Goal: Task Accomplishment & Management: Manage account settings

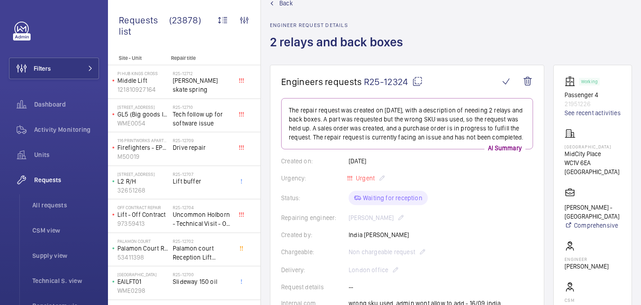
scroll to position [418, 0]
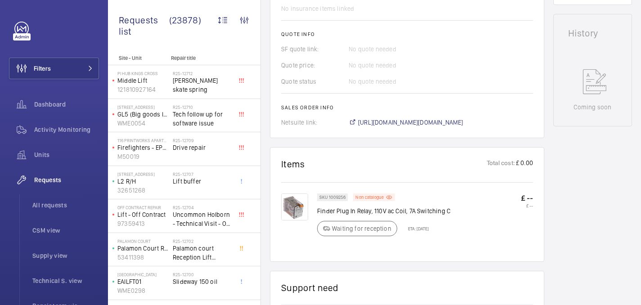
scroll to position [403, 0]
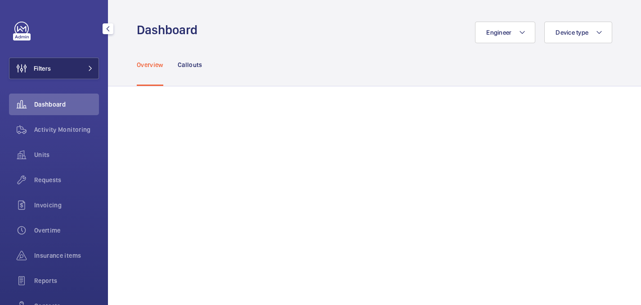
click at [48, 64] on span "Filters" at bounding box center [42, 68] width 17 height 9
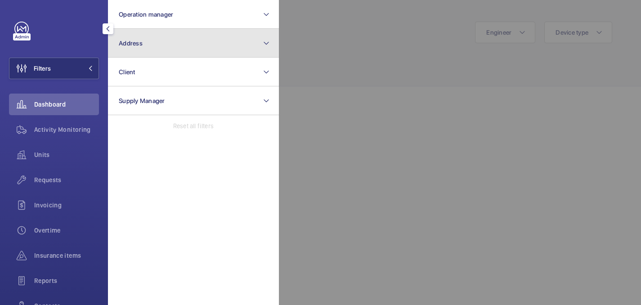
click at [148, 43] on button "Address" at bounding box center [193, 43] width 171 height 29
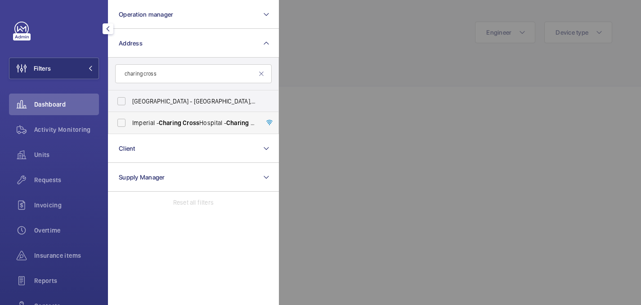
type input "charing cross"
click at [194, 124] on span "Cross" at bounding box center [191, 122] width 17 height 7
click at [130, 124] on input "Imperial - Charing Cross Hospital - Charing Cross Hospital, LONDON W6 8RF" at bounding box center [121, 123] width 18 height 18
checkbox input "true"
click at [487, 62] on div at bounding box center [599, 152] width 641 height 305
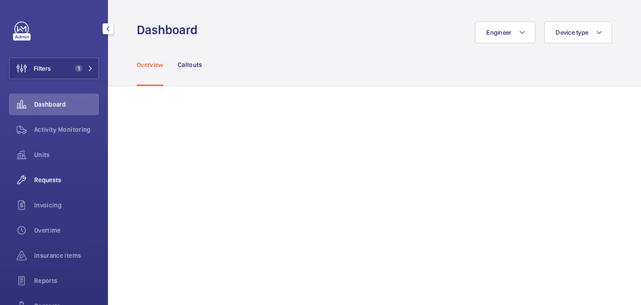
click at [65, 173] on div "Requests" at bounding box center [54, 180] width 90 height 22
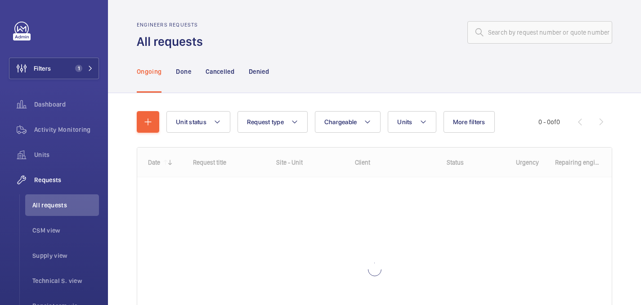
scroll to position [100, 0]
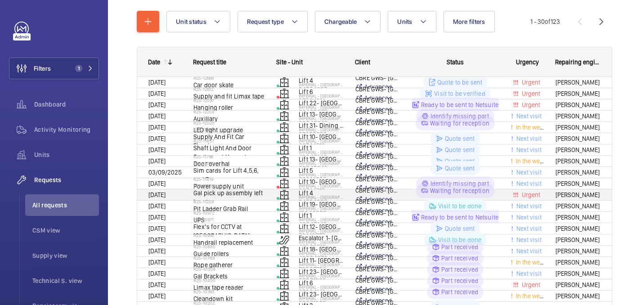
scroll to position [100, 0]
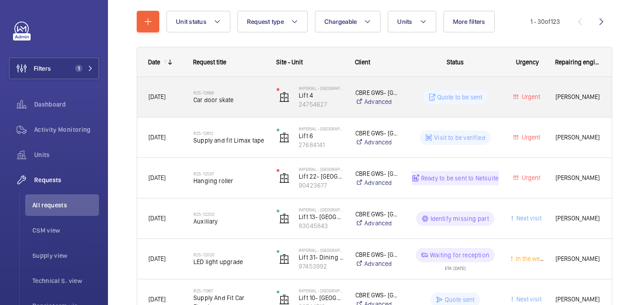
click at [258, 95] on span "Car door skate" at bounding box center [228, 99] width 71 height 9
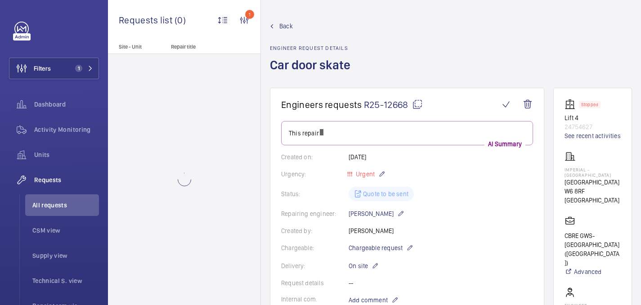
scroll to position [496, 0]
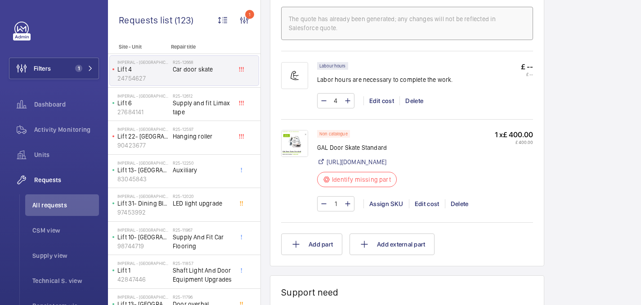
scroll to position [594, 0]
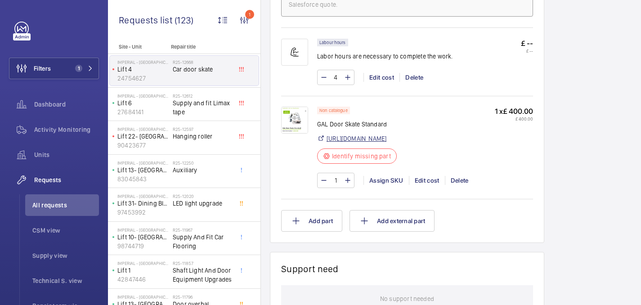
click at [386, 140] on link "https://shop.shorts-lifts.co.uk/gl025-0001-gal-door-skate-standard" at bounding box center [356, 138] width 60 height 9
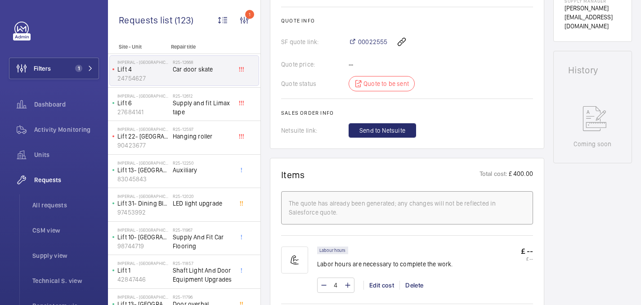
scroll to position [85, 0]
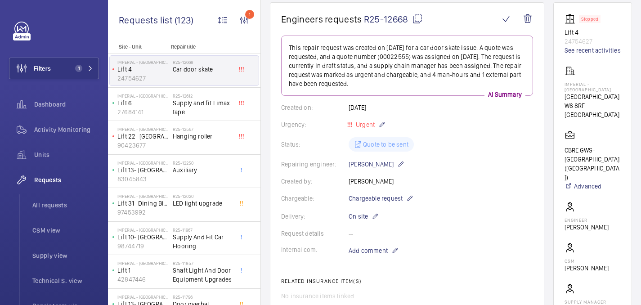
click at [414, 16] on mat-icon at bounding box center [417, 18] width 11 height 11
click at [571, 86] on p "Imperial - Charing Cross Hospital" at bounding box center [592, 86] width 56 height 11
copy p "Imperial - Charing Cross Hospital"
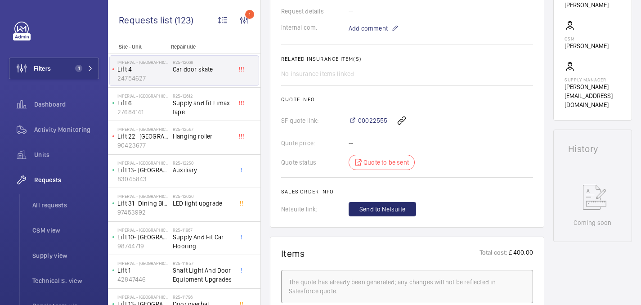
scroll to position [443, 0]
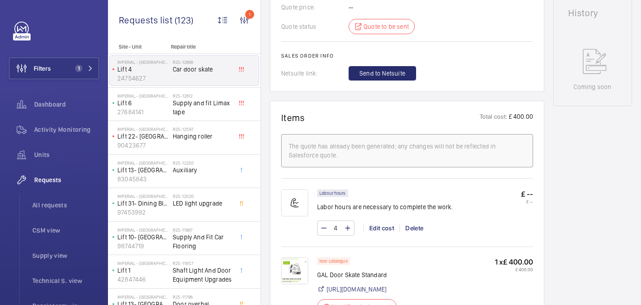
click at [362, 278] on p "GAL Door Skate Standard" at bounding box center [359, 274] width 85 height 9
copy div "GAL Door Skate Standard"
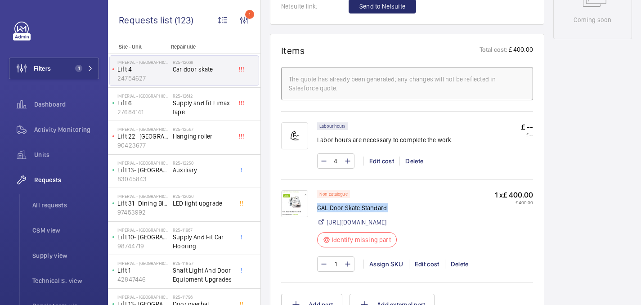
scroll to position [523, 0]
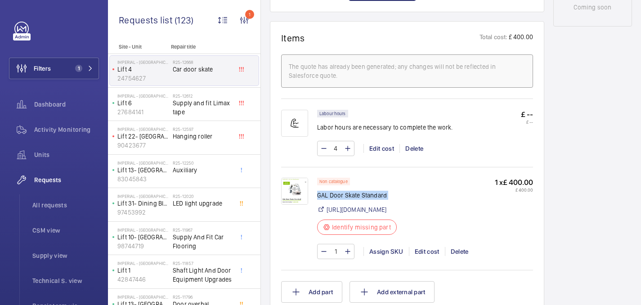
click at [300, 187] on img at bounding box center [294, 191] width 27 height 27
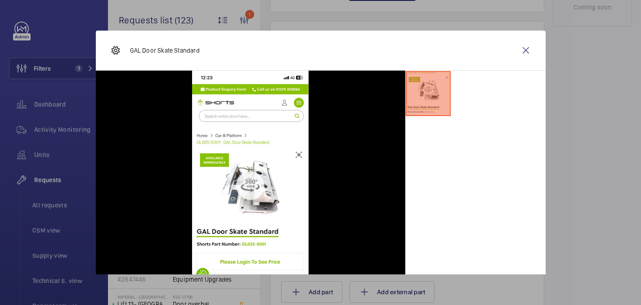
scroll to position [27, 0]
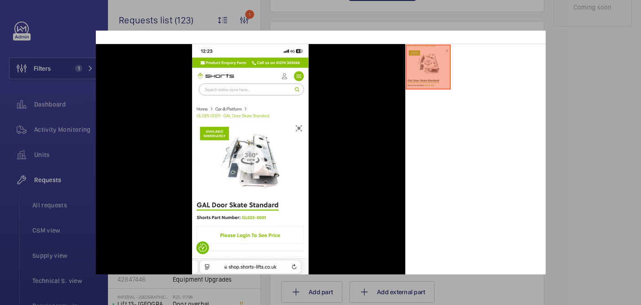
click at [585, 62] on div at bounding box center [320, 152] width 641 height 305
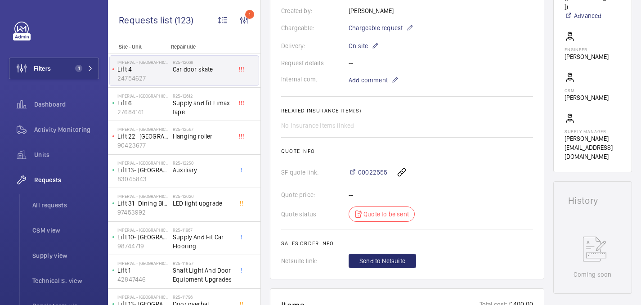
scroll to position [223, 0]
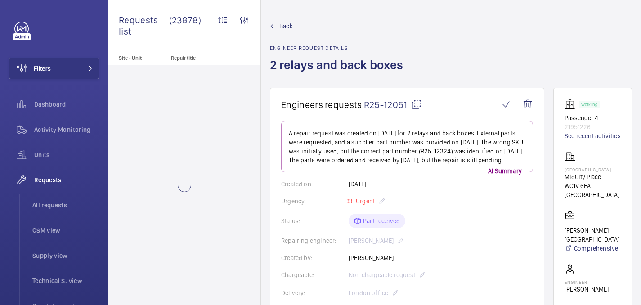
click at [420, 106] on mat-icon at bounding box center [416, 104] width 11 height 11
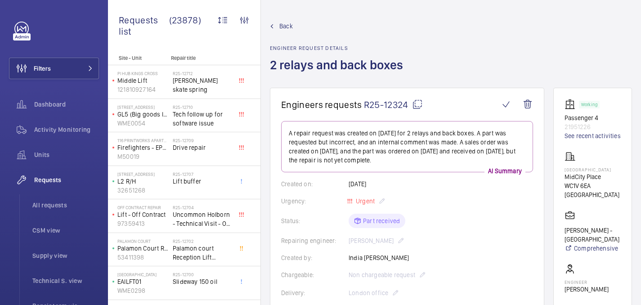
click at [418, 106] on mat-icon at bounding box center [417, 104] width 11 height 11
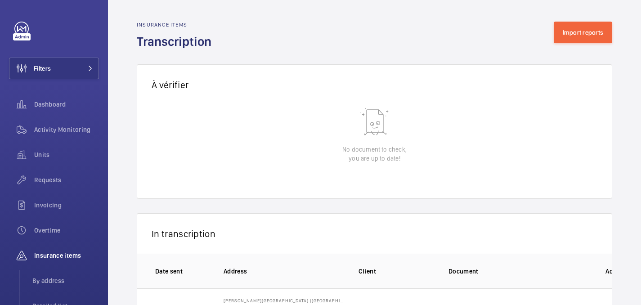
scroll to position [78, 0]
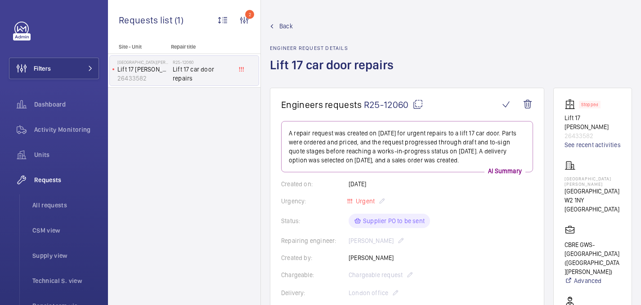
scroll to position [521, 0]
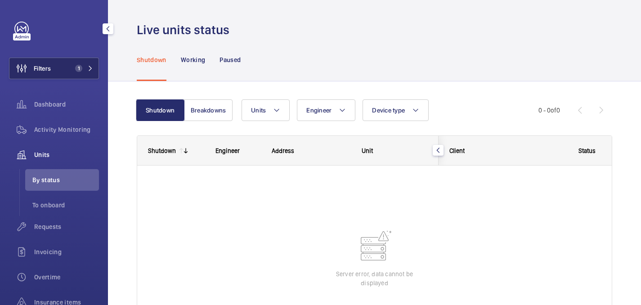
click at [71, 60] on button "Filters 1" at bounding box center [54, 69] width 90 height 22
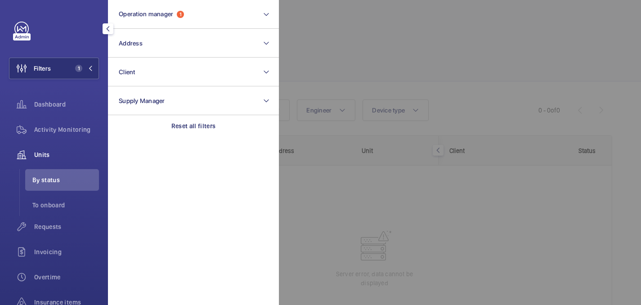
click at [303, 60] on div at bounding box center [599, 152] width 641 height 305
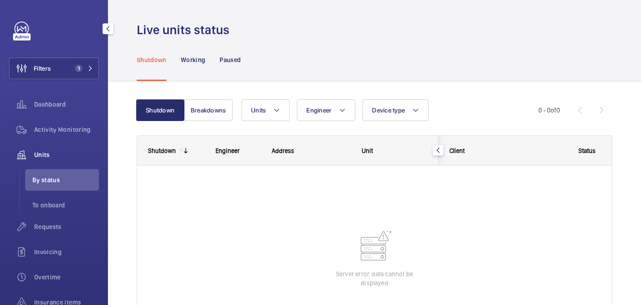
click at [58, 159] on span "Units" at bounding box center [66, 154] width 65 height 9
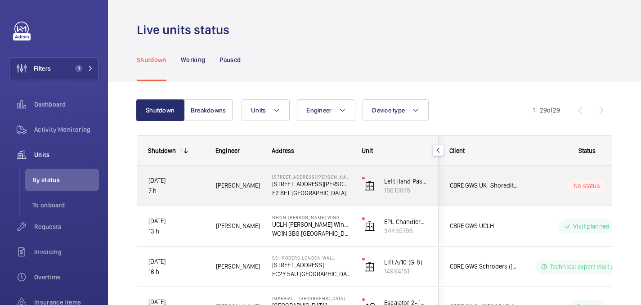
click at [193, 189] on p "7 h" at bounding box center [176, 191] width 56 height 10
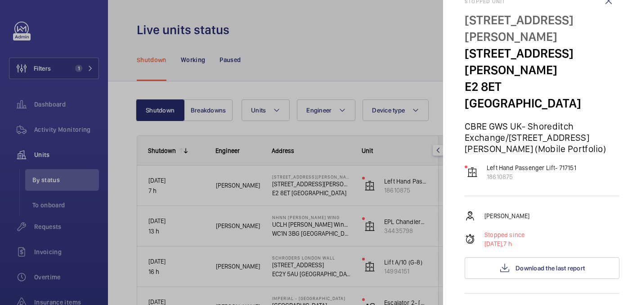
scroll to position [22, 0]
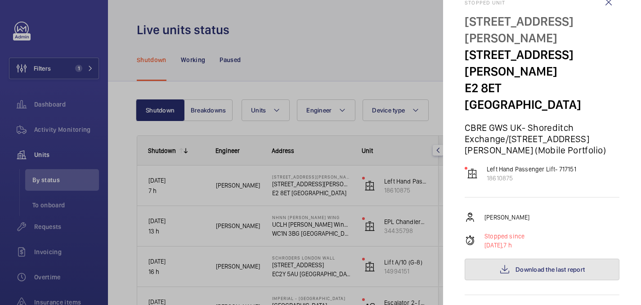
click at [513, 259] on button "Download the last report" at bounding box center [541, 270] width 155 height 22
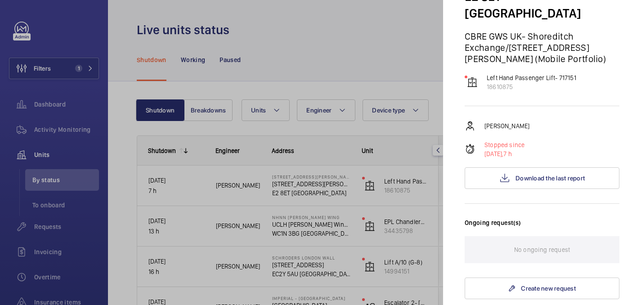
scroll to position [242, 0]
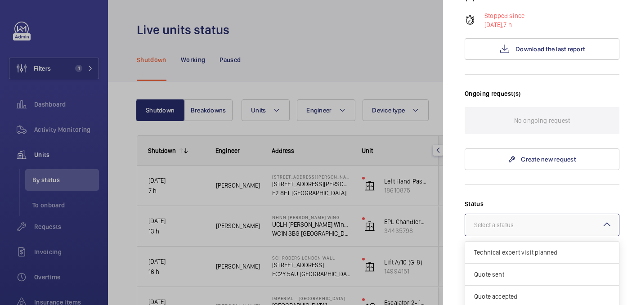
click at [504, 220] on div "Select a status" at bounding box center [505, 224] width 62 height 9
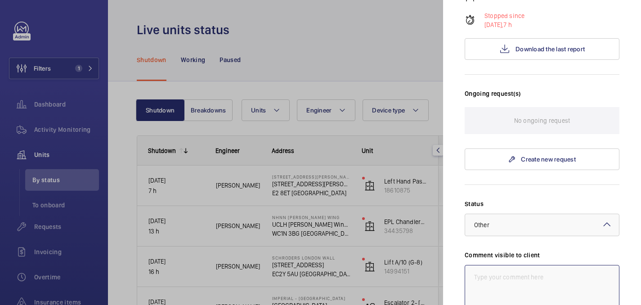
click at [490, 265] on textarea at bounding box center [541, 295] width 155 height 60
click at [541, 265] on textarea "WM ACTION: Night Enginner unable to access site, Day enginner to attend. TBC 24…" at bounding box center [541, 295] width 155 height 60
click at [516, 265] on textarea "WM ACTION: Night Engineer unable to access site, Day enginner to attend. TBC 24…" at bounding box center [541, 295] width 155 height 60
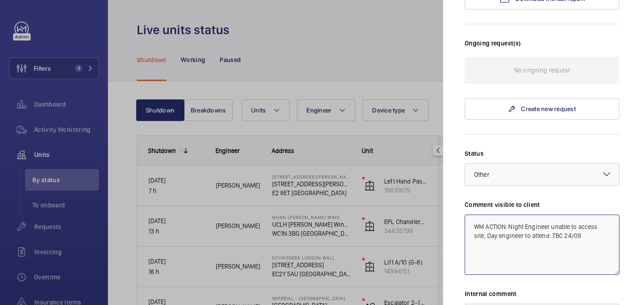
scroll to position [296, 0]
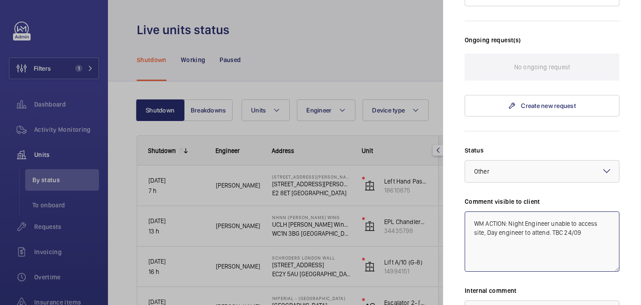
click at [536, 211] on textarea "WM ACTION: Night Engineer unable to access site, Day engineer to attend. TBC 24…" at bounding box center [541, 241] width 155 height 60
type textarea "WM ACTION: Night Engineer unable to access site, Day engineer to attend. TBC 24…"
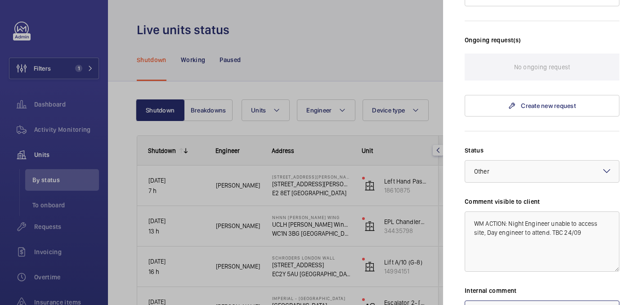
paste textarea "WM ACTION: Night Engineer unable to access site, Day engineer to attend. TBC 24…"
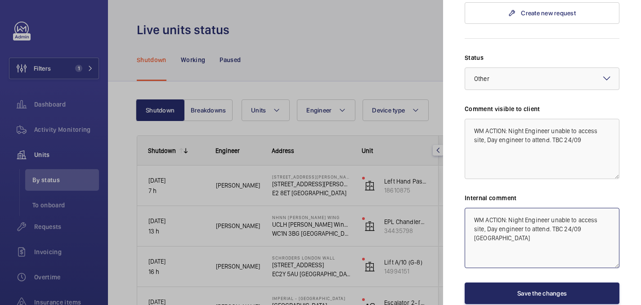
type textarea "WM ACTION: Night Engineer unable to access site, Day engineer to attend. TBC 24…"
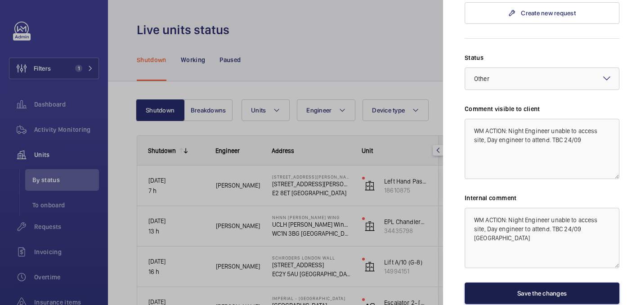
click at [547, 282] on button "Save the changes" at bounding box center [541, 293] width 155 height 22
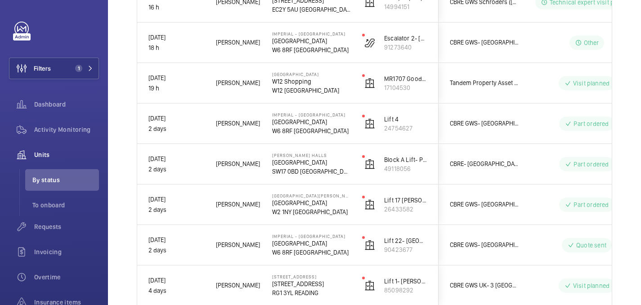
scroll to position [0, 0]
